Goal: Task Accomplishment & Management: Manage account settings

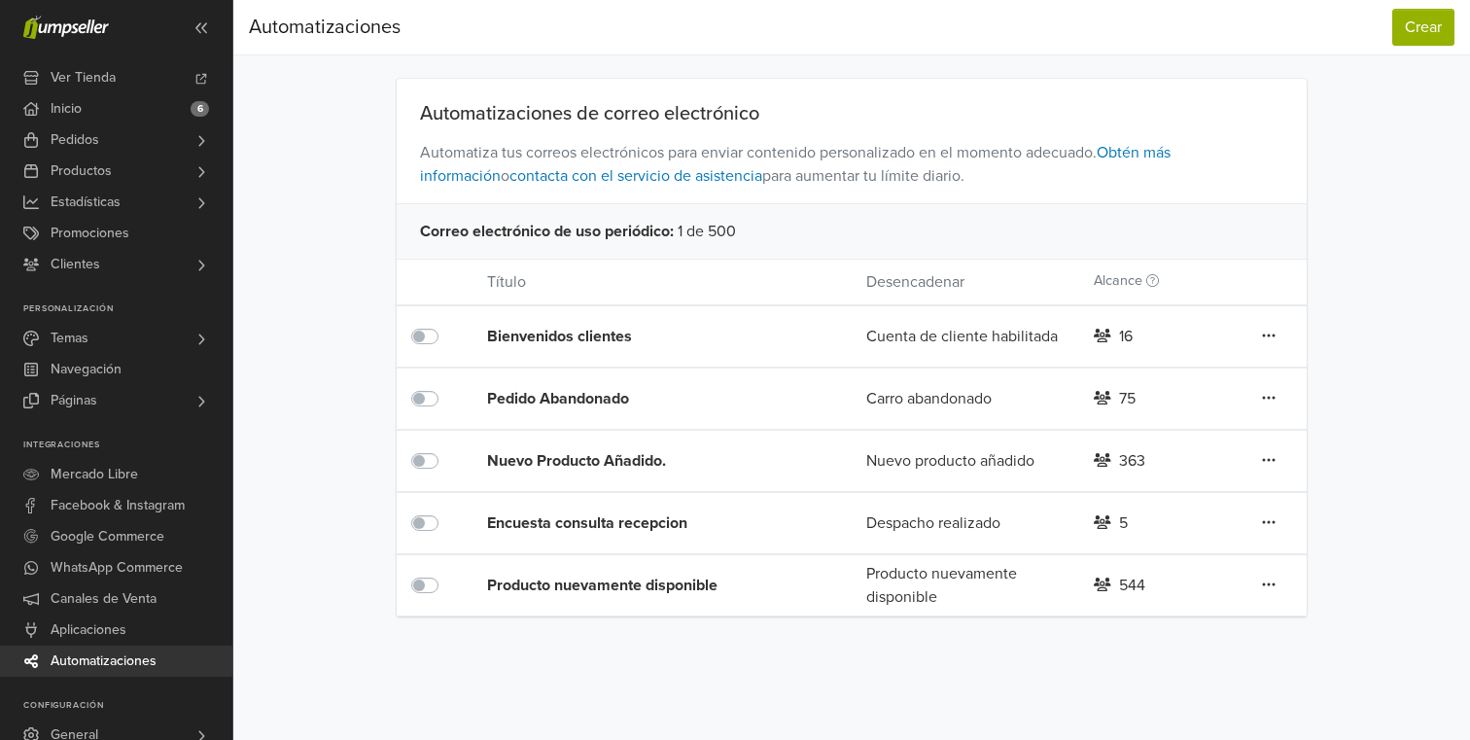
click at [595, 456] on div "Nuevo Producto Añadido." at bounding box center [638, 460] width 303 height 23
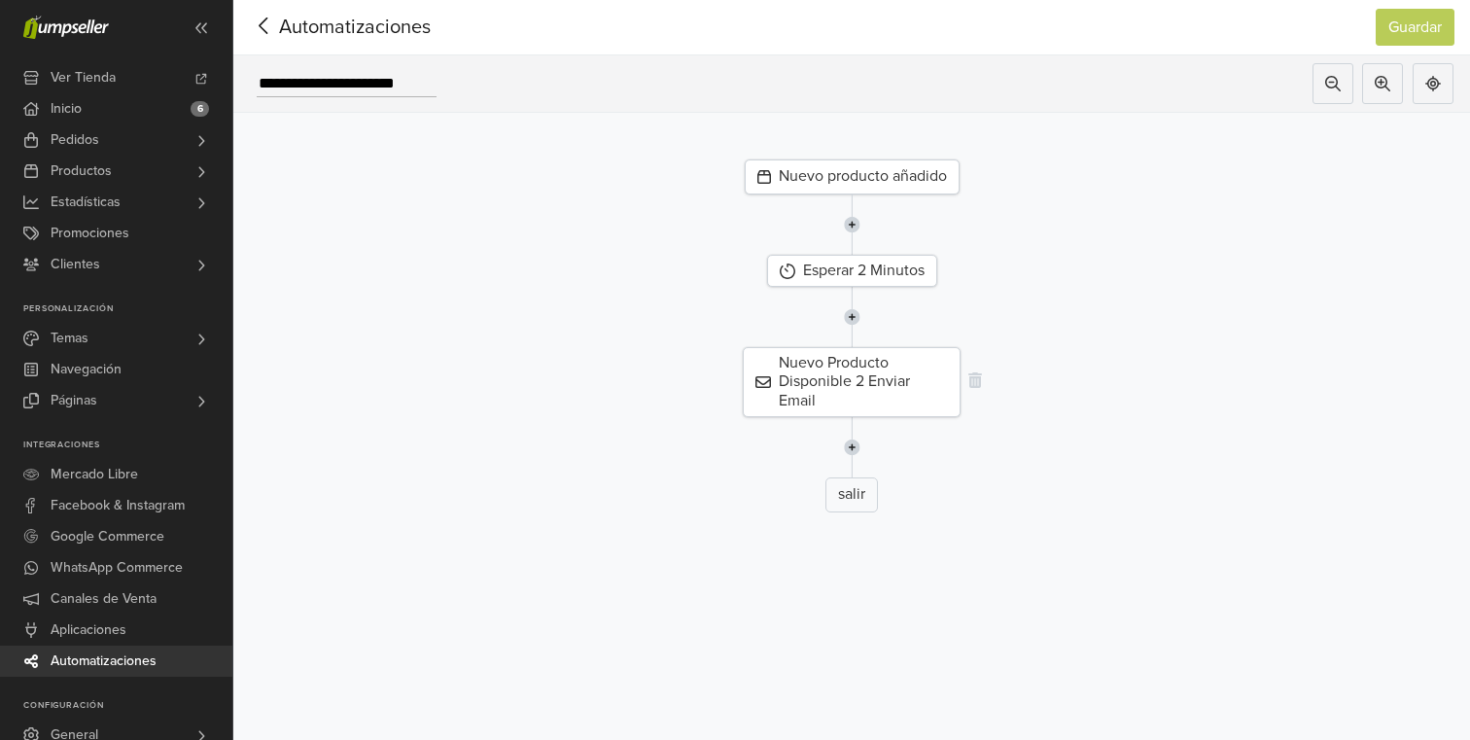
click at [826, 381] on div "Nuevo Producto Disponible 2 Enviar Email" at bounding box center [852, 382] width 218 height 70
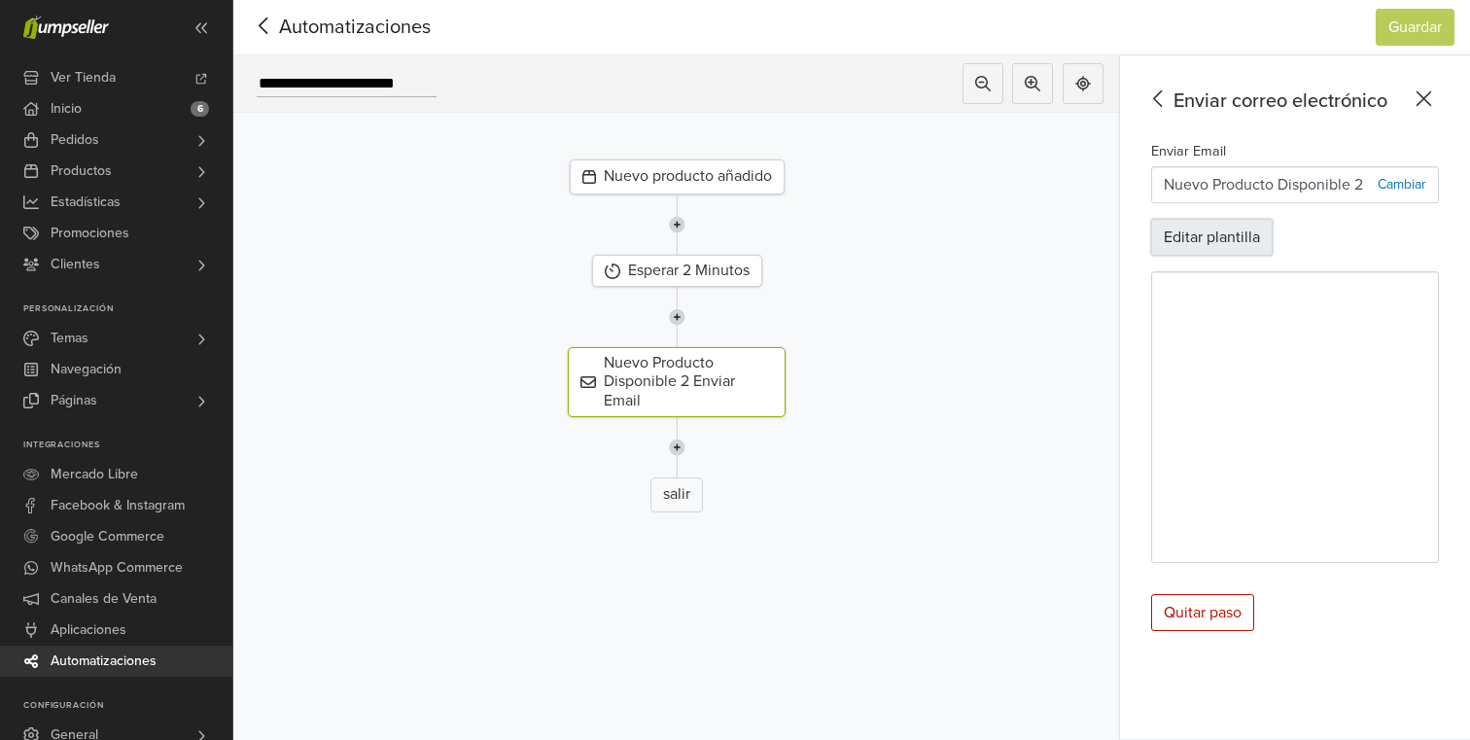
click at [1200, 228] on button "Editar plantilla" at bounding box center [1212, 237] width 122 height 37
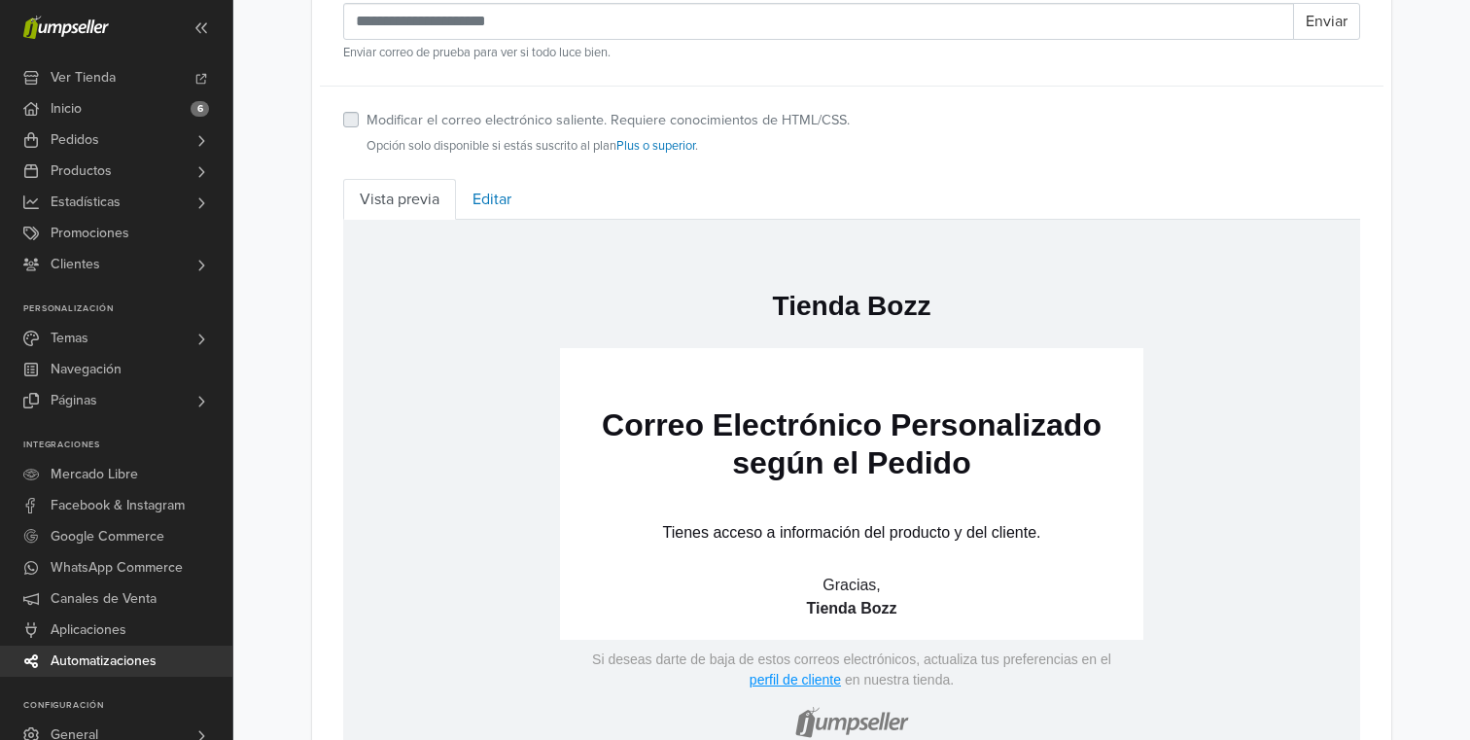
click at [136, 659] on span "Automatizaciones" at bounding box center [104, 661] width 106 height 31
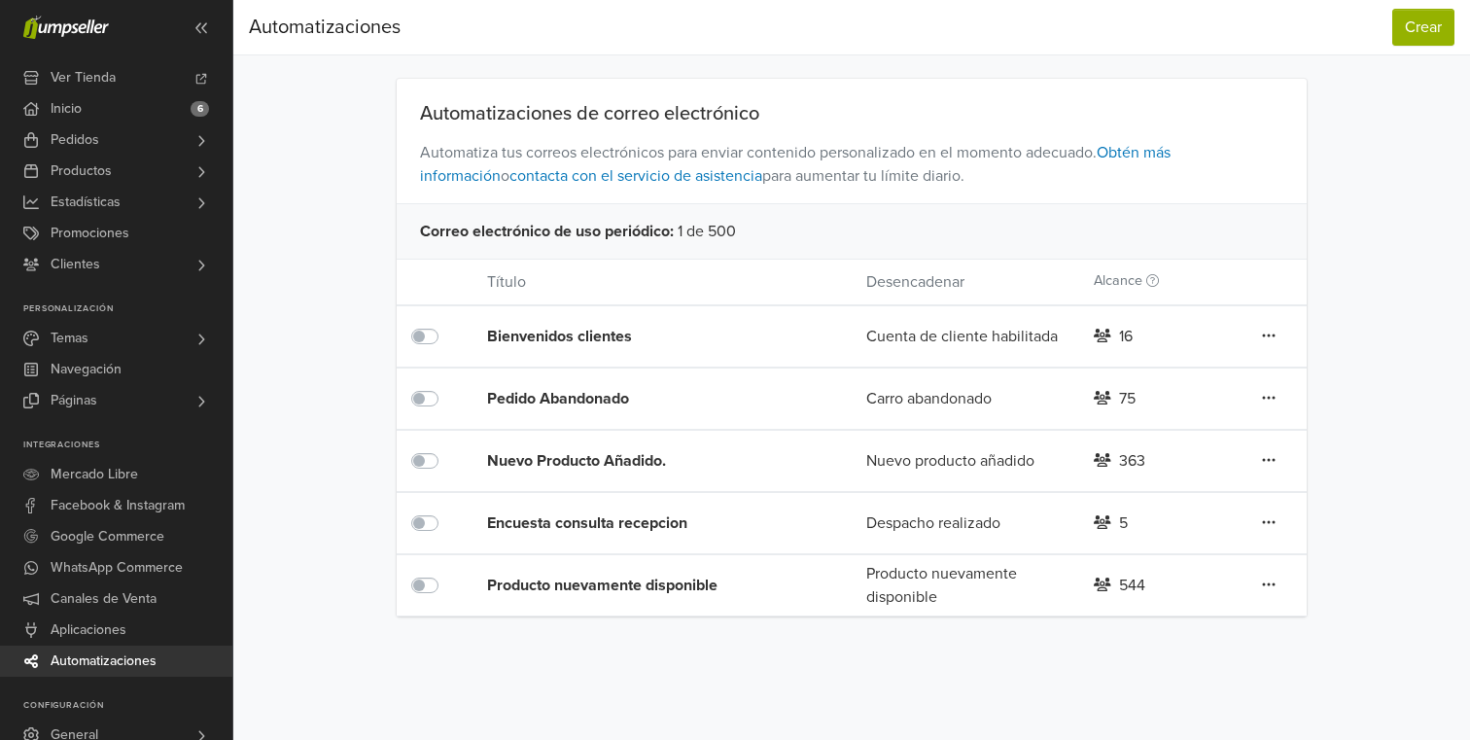
click at [593, 461] on div "Nuevo Producto Añadido." at bounding box center [638, 460] width 303 height 23
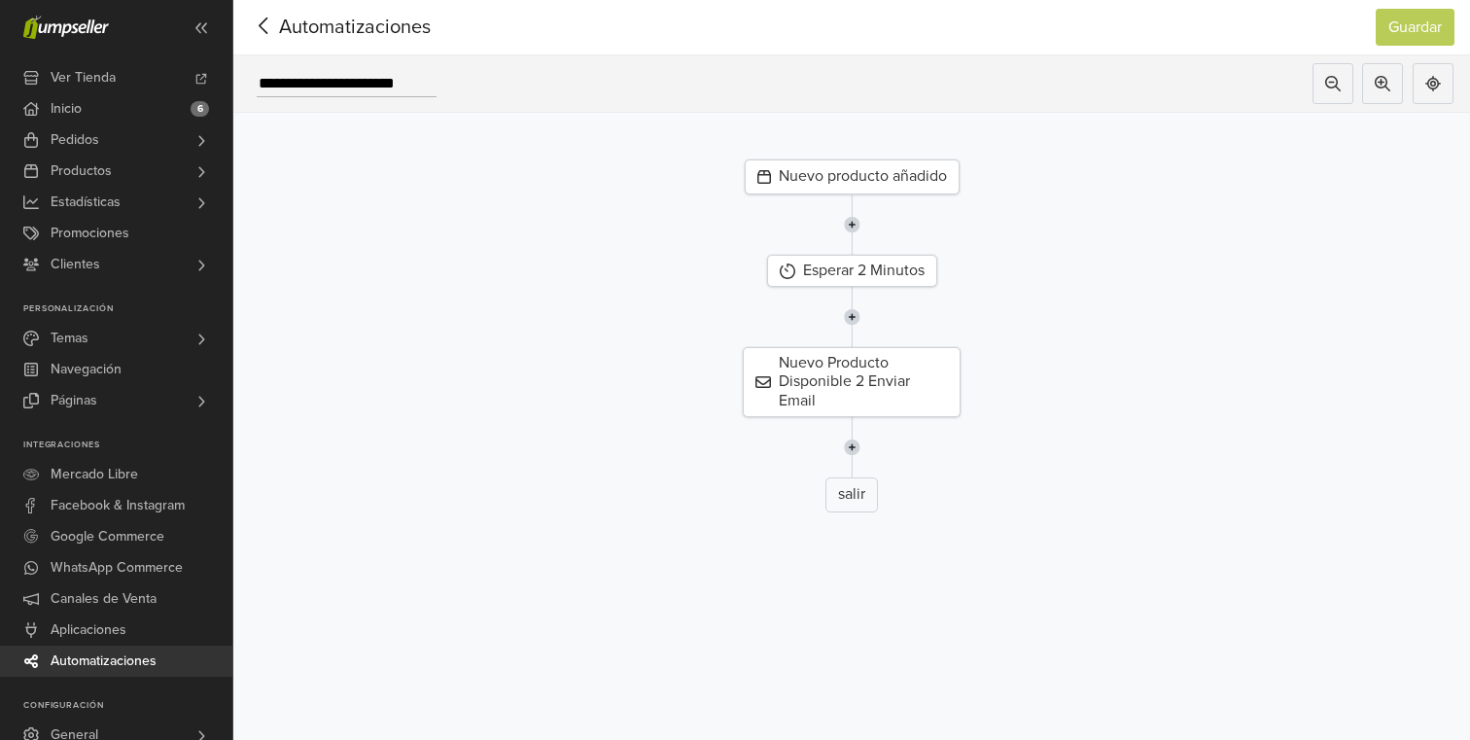
click at [853, 440] on img at bounding box center [852, 447] width 17 height 60
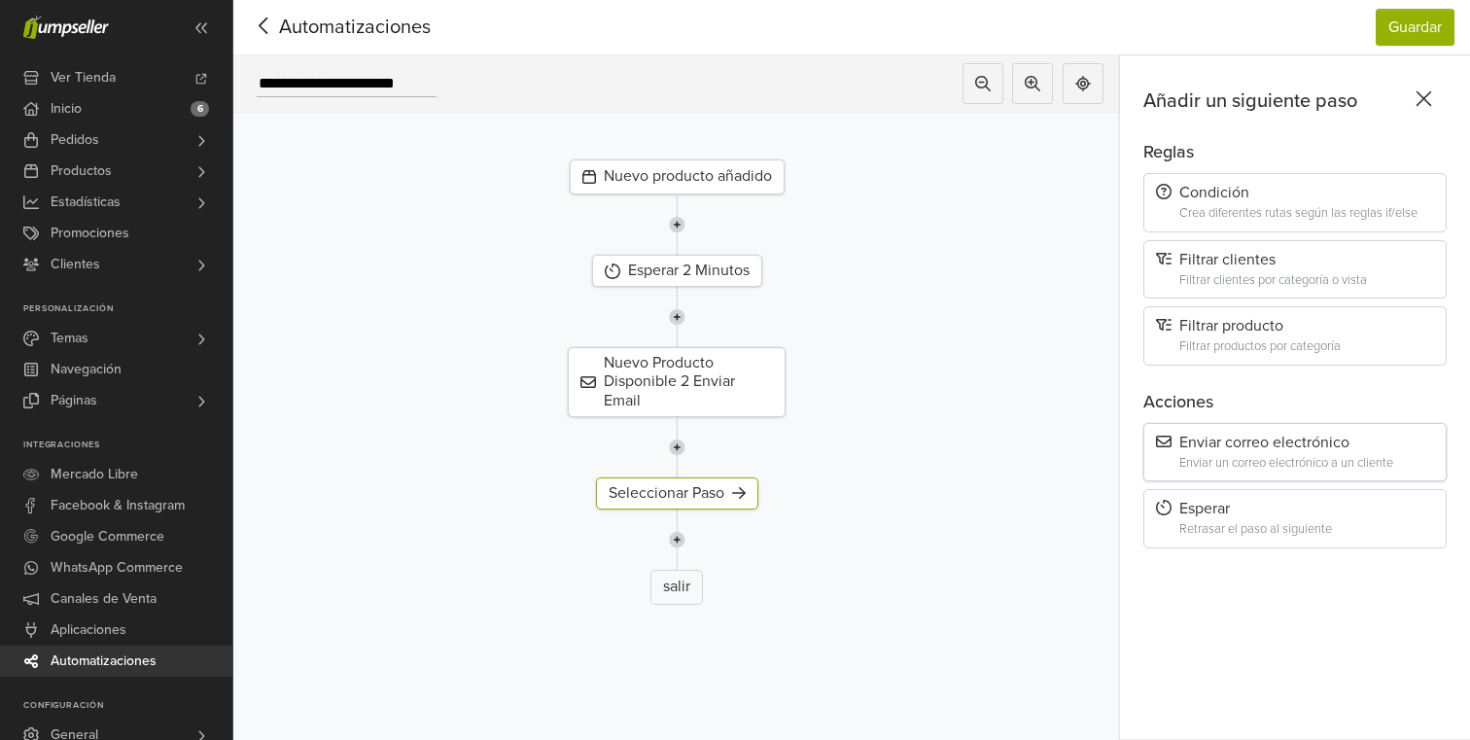
click at [1244, 447] on div "Enviar correo electrónico" at bounding box center [1295, 443] width 278 height 18
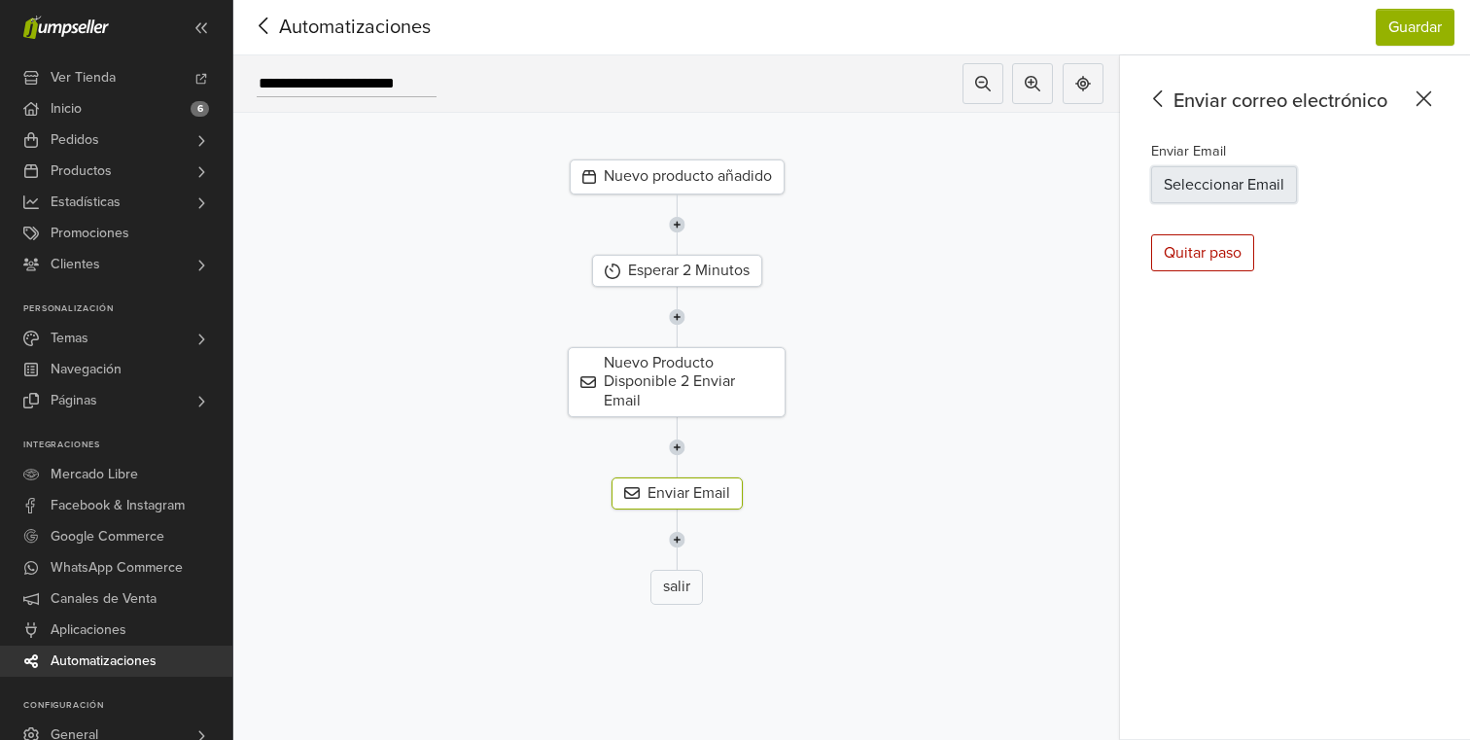
click at [1230, 193] on button "Seleccionar Email" at bounding box center [1224, 184] width 146 height 37
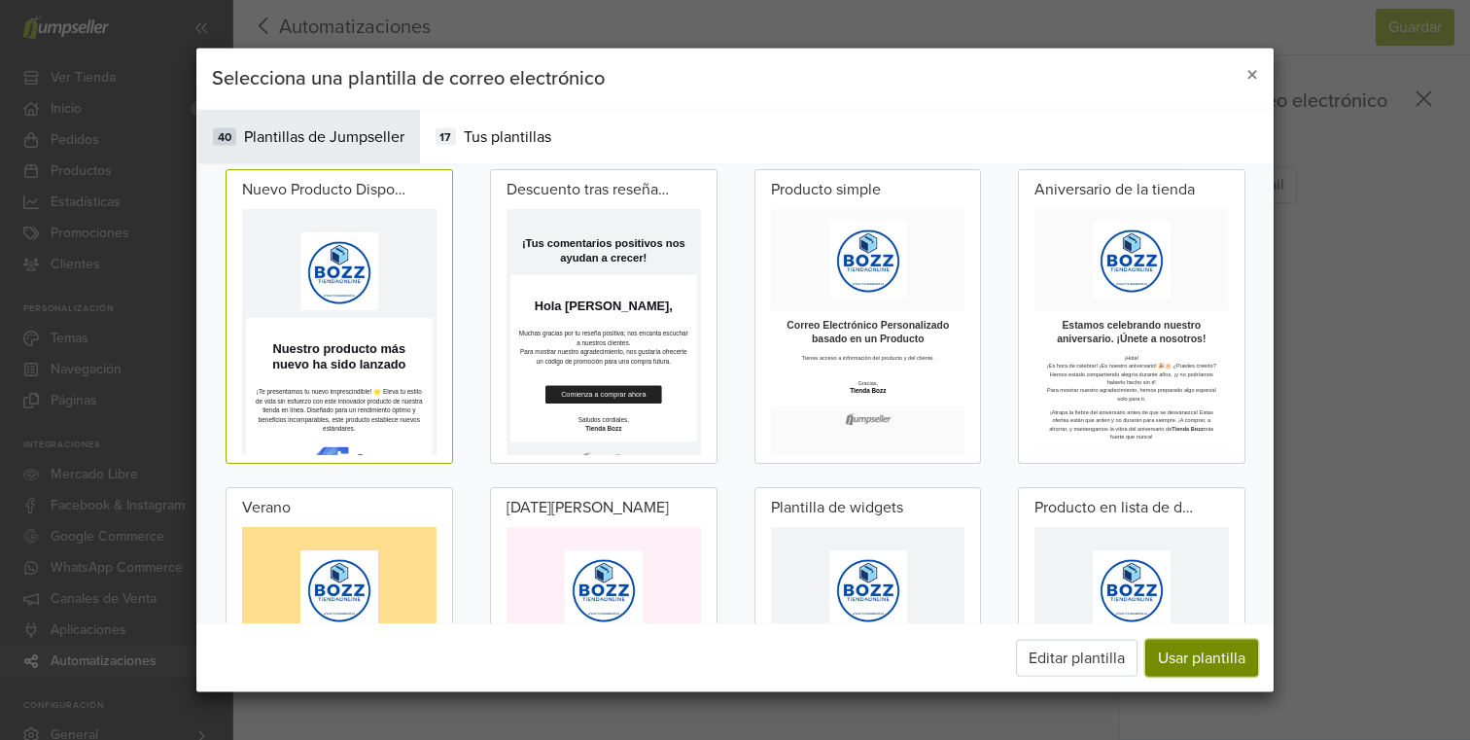
click at [1172, 657] on button "Usar plantilla" at bounding box center [1201, 658] width 113 height 37
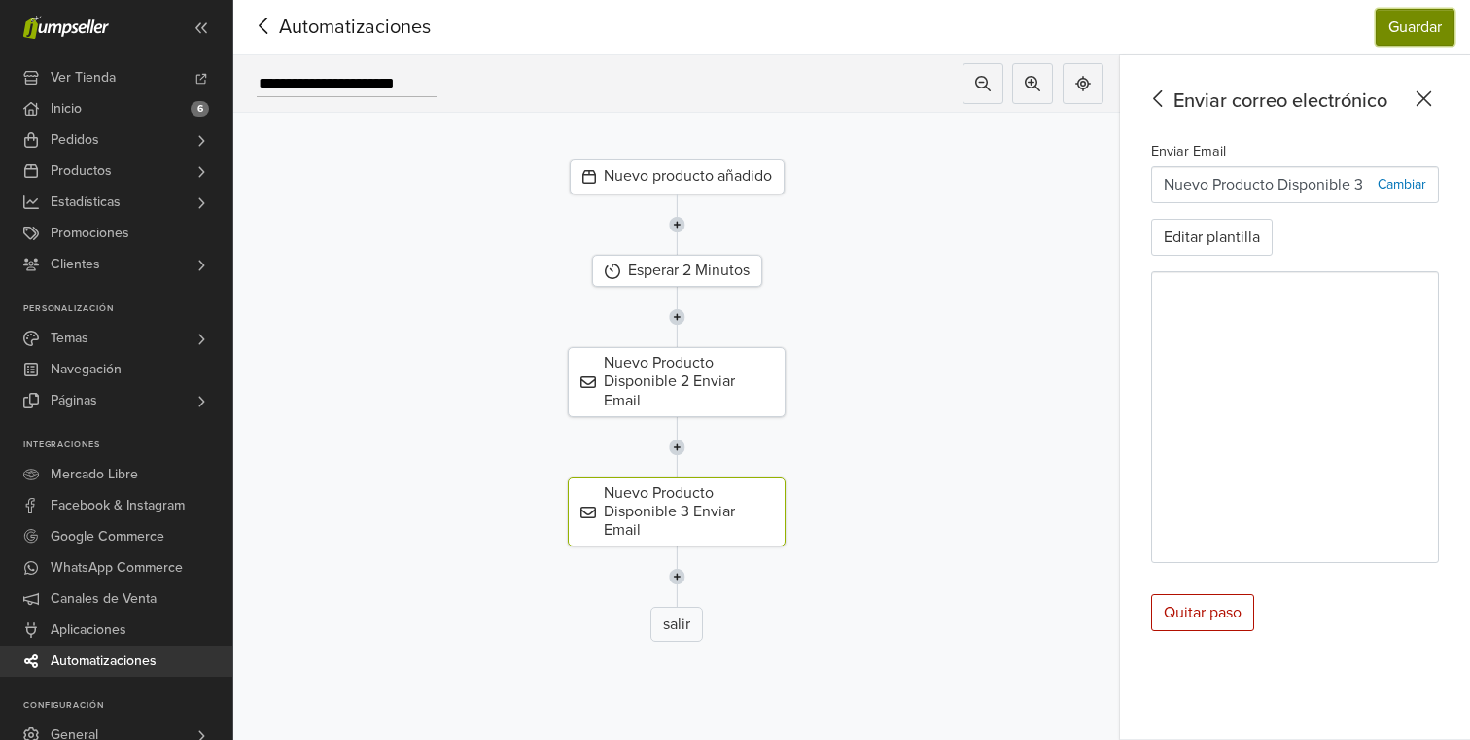
click at [1421, 35] on button "Guardar" at bounding box center [1415, 27] width 79 height 37
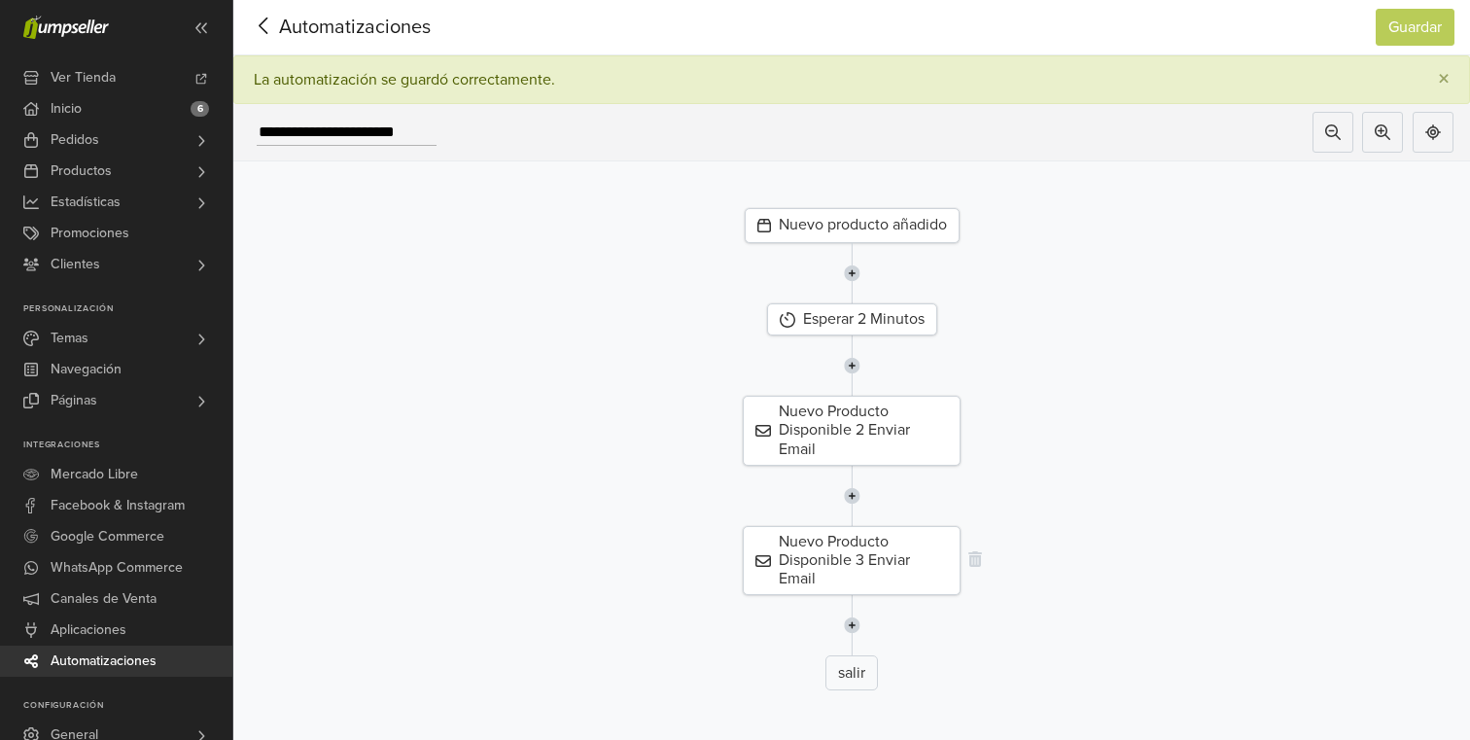
click at [905, 553] on div "Nuevo Producto Disponible 3 Enviar Email" at bounding box center [852, 561] width 218 height 70
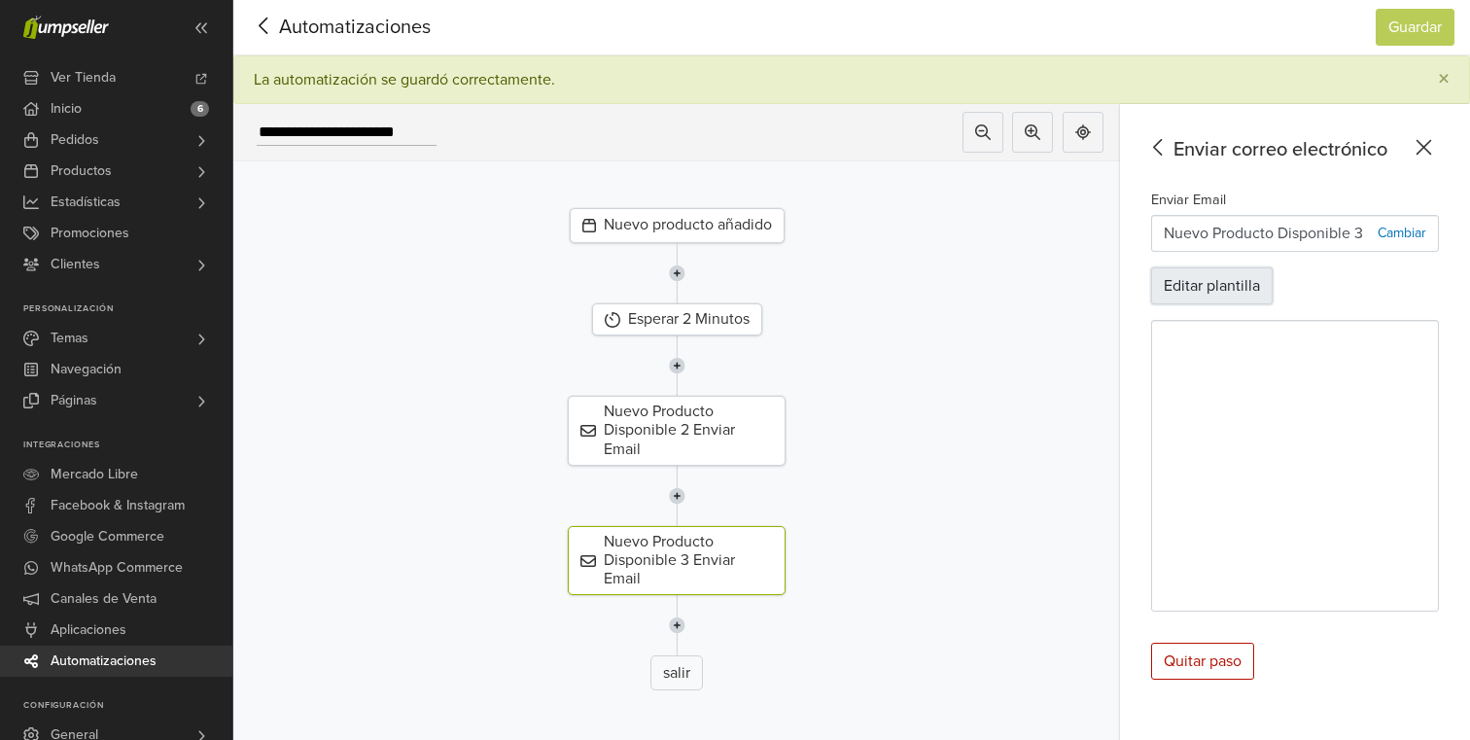
click at [1210, 287] on button "Editar plantilla" at bounding box center [1212, 285] width 122 height 37
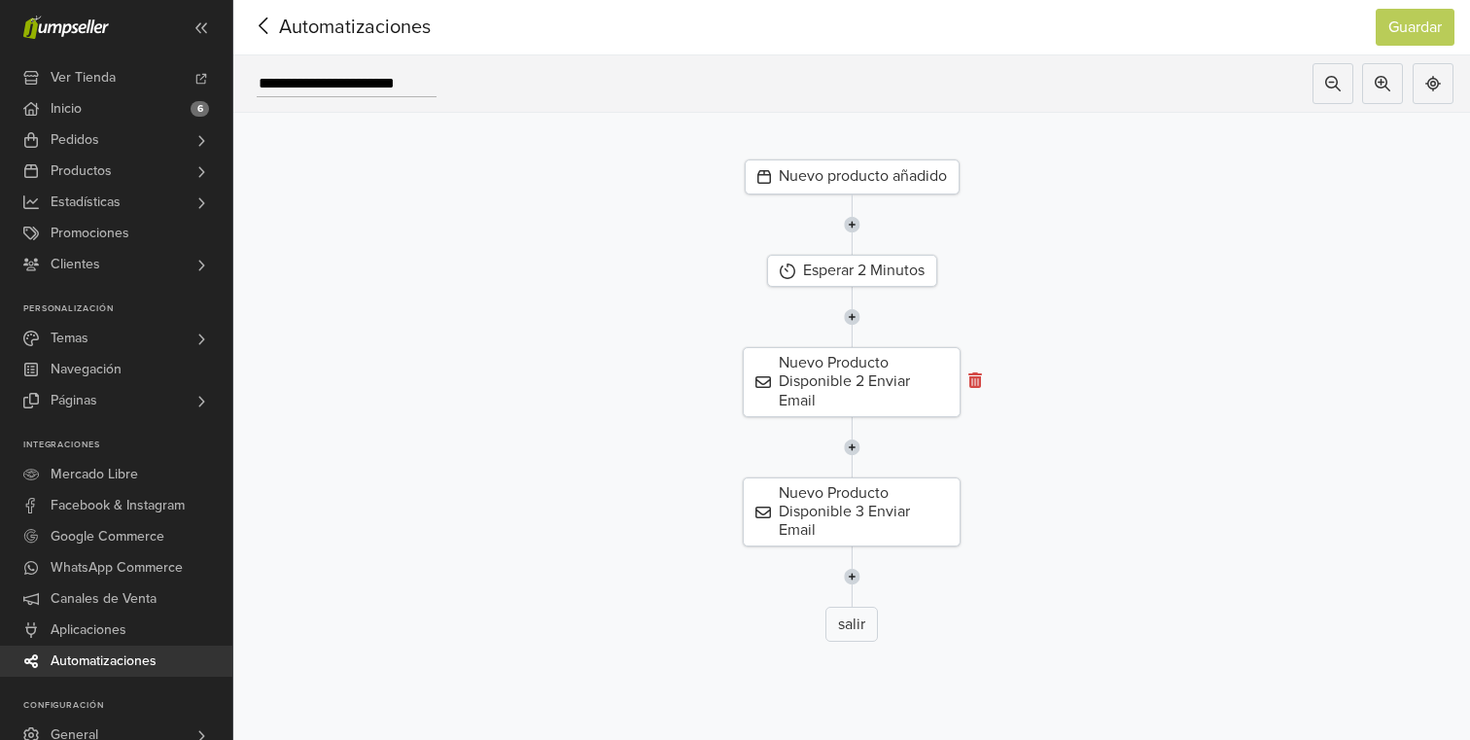
click at [972, 379] on icon at bounding box center [975, 380] width 14 height 16
click at [1438, 7] on nav "Automatizaciones Guardar Automatizaciones Guardar" at bounding box center [851, 27] width 1237 height 55
click at [1431, 14] on button "Guardar" at bounding box center [1415, 27] width 79 height 37
